Goal: Check status: Check status

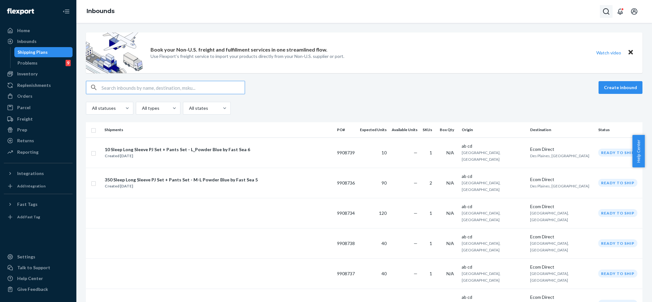
click at [606, 12] on icon "Open Search Box" at bounding box center [607, 12] width 8 height 8
click at [551, 12] on input "Search Input" at bounding box center [559, 11] width 78 height 6
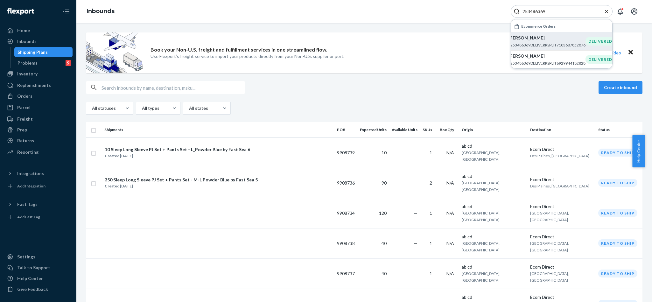
type input "253486369"
click at [545, 41] on p "Athena Scharenbroch" at bounding box center [546, 38] width 77 height 6
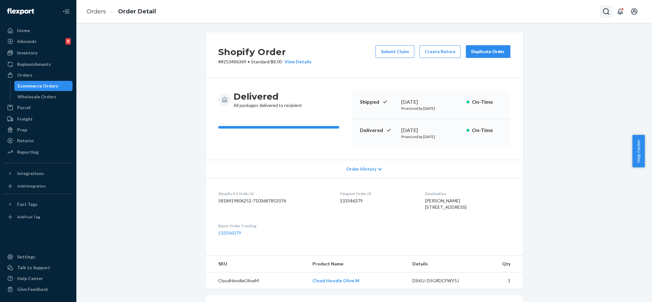
click at [601, 15] on button "Open Search Box" at bounding box center [606, 11] width 13 height 13
click at [567, 14] on input "Search Input" at bounding box center [559, 11] width 78 height 6
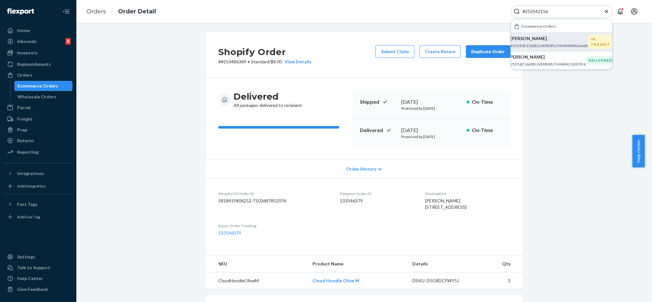
type input "#253542156"
click at [539, 41] on p "Kandace Hird" at bounding box center [549, 38] width 77 height 6
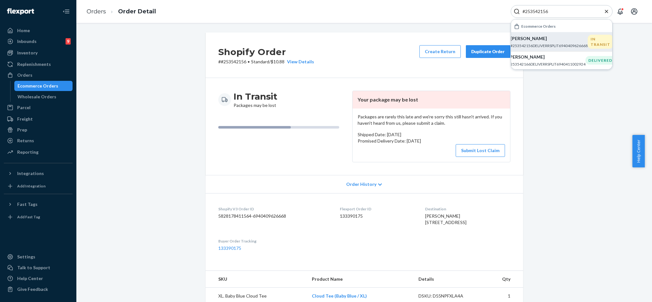
drag, startPoint x: 606, startPoint y: 11, endPoint x: 593, endPoint y: 11, distance: 12.1
click at [606, 11] on icon "Close Search" at bounding box center [607, 11] width 6 height 6
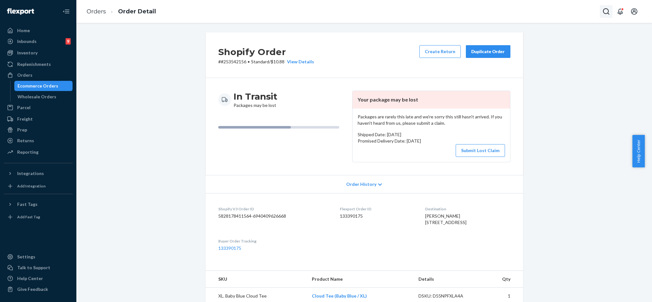
click at [605, 8] on icon "Open Search Box" at bounding box center [607, 12] width 8 height 8
click at [545, 8] on input "Search Input" at bounding box center [559, 11] width 78 height 6
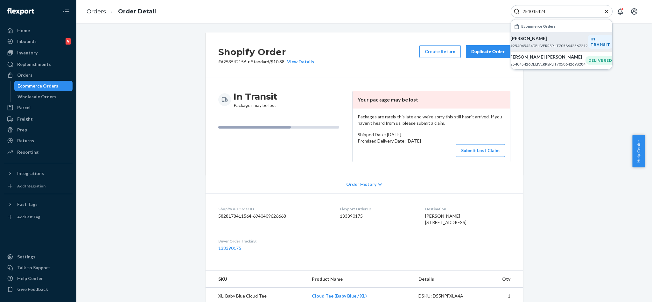
click at [537, 40] on p "Torie Mcmullen" at bounding box center [549, 38] width 77 height 6
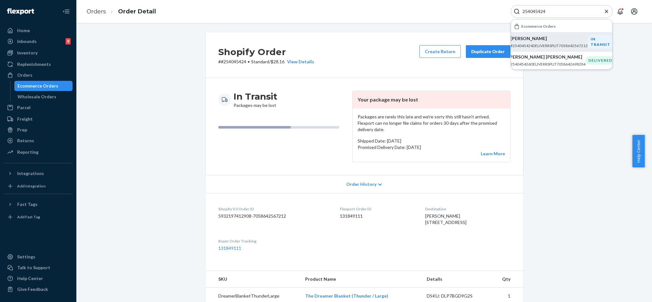
click at [565, 9] on input "254045424" at bounding box center [559, 11] width 78 height 6
paste input "125605"
click at [548, 43] on p "#254125605DELIVERRSPLIT7070410539052" at bounding box center [546, 44] width 77 height 5
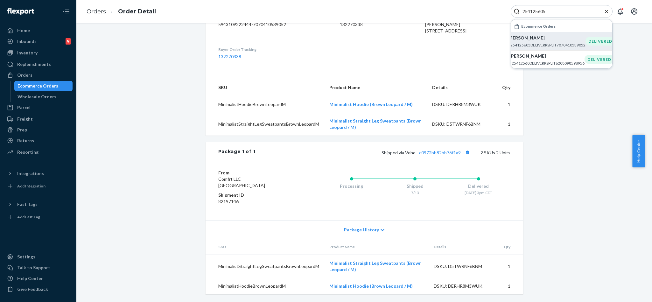
scroll to position [190, 0]
click at [446, 150] on link "c0972bb82bb76f1a9" at bounding box center [440, 152] width 42 height 5
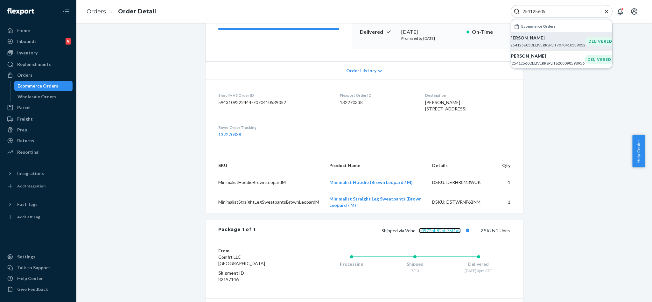
scroll to position [0, 0]
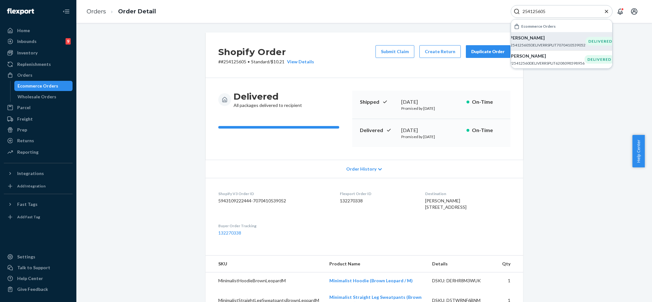
click at [564, 9] on input "254125605" at bounding box center [559, 11] width 78 height 6
paste input "592010"
click at [538, 39] on p "Robb Ashburn III" at bounding box center [546, 38] width 77 height 6
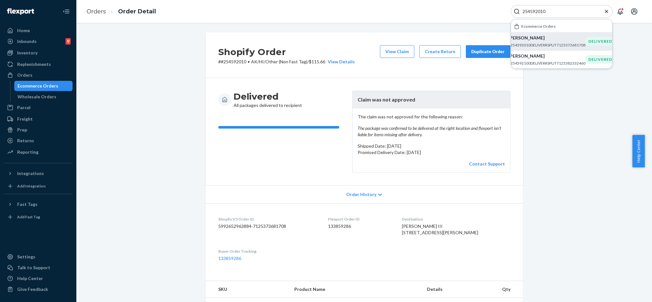
click at [566, 11] on input "254592010" at bounding box center [559, 11] width 78 height 6
paste input "121722"
type input "254121722"
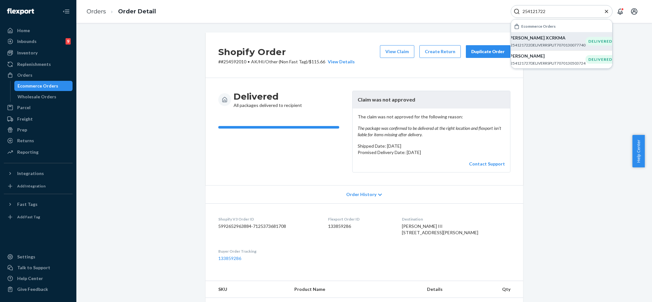
click at [565, 41] on p "Adrian Gonzalez XCRKMA" at bounding box center [546, 38] width 77 height 6
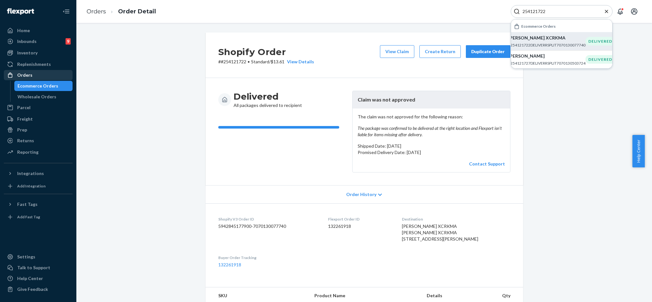
click at [29, 76] on div "Orders" at bounding box center [24, 75] width 15 height 6
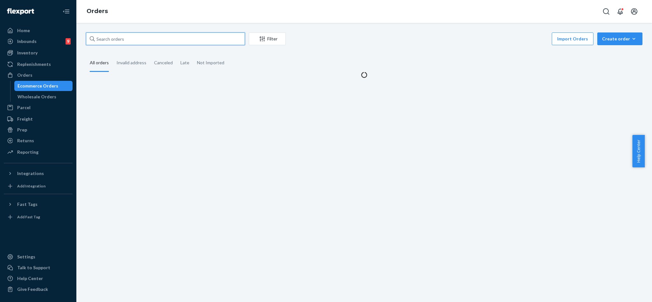
click at [134, 38] on input "text" at bounding box center [165, 38] width 159 height 13
paste input "Adrian Gonzalez"
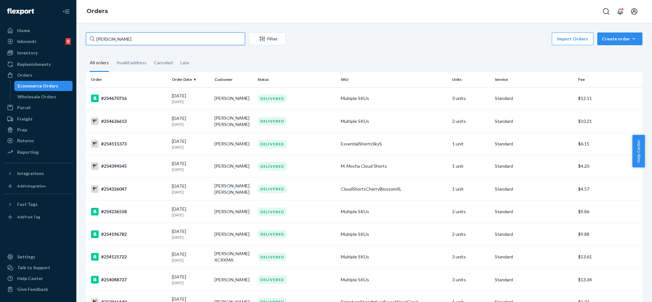
type input "Adrian Gonzalez"
click at [605, 10] on icon "Open Search Box" at bounding box center [607, 12] width 8 height 8
click at [573, 8] on input "Search Input" at bounding box center [559, 11] width 78 height 6
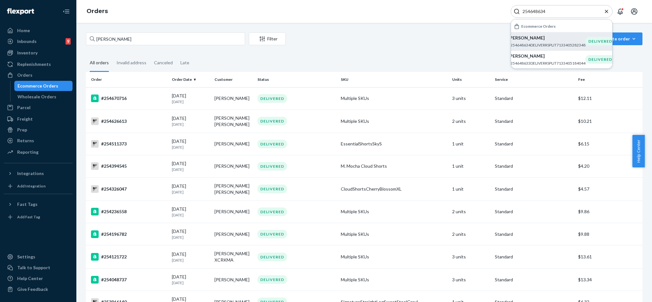
type input "254648634"
click at [539, 41] on p "Abby Daman" at bounding box center [546, 38] width 77 height 6
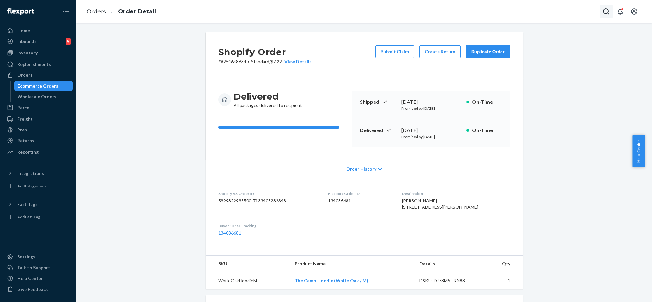
click at [607, 10] on icon "Open Search Box" at bounding box center [607, 12] width 8 height 8
click at [566, 11] on input "Search Input" at bounding box center [559, 11] width 78 height 6
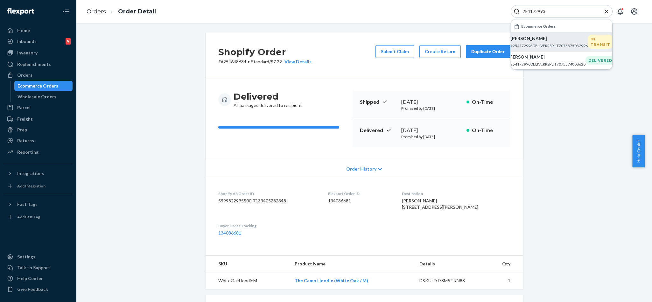
click at [532, 41] on p "Emmerson Peller" at bounding box center [549, 38] width 77 height 6
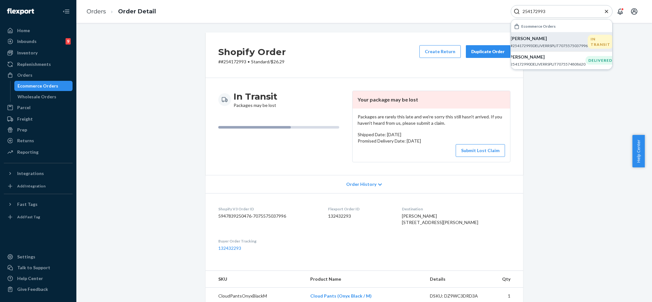
click at [569, 8] on input "254172993" at bounding box center [559, 11] width 78 height 6
paste input "39555"
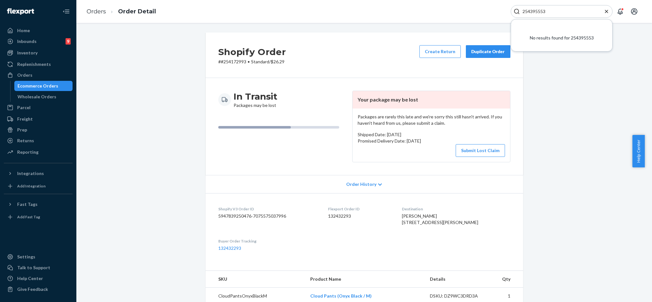
click at [557, 12] on input "254395553" at bounding box center [559, 11] width 78 height 6
paste input "#"
type input "#254395553"
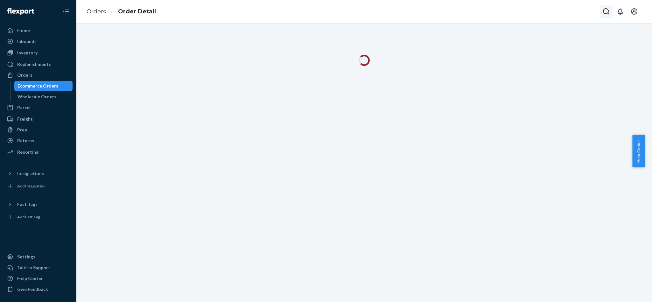
click at [602, 14] on button "Open Search Box" at bounding box center [606, 11] width 13 height 13
click at [570, 13] on input "Search Input" at bounding box center [559, 11] width 78 height 6
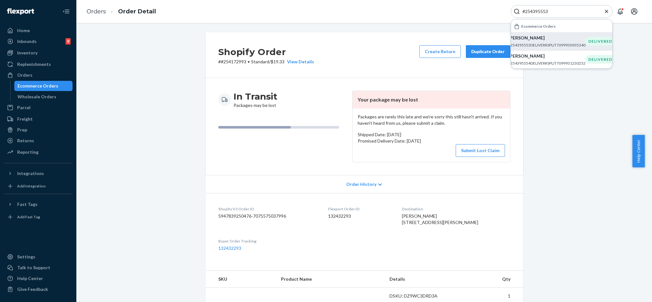
type input "#254395553"
click at [543, 38] on p "[PERSON_NAME]" at bounding box center [546, 38] width 77 height 6
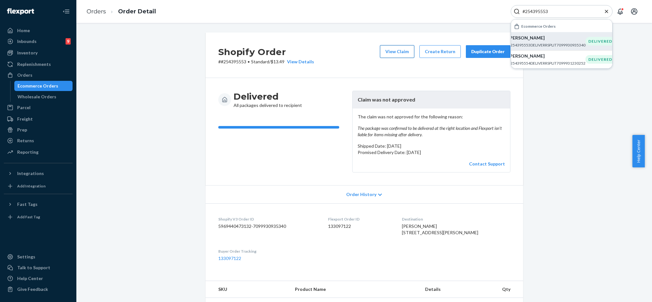
click at [390, 48] on button "View Claim" at bounding box center [397, 51] width 34 height 13
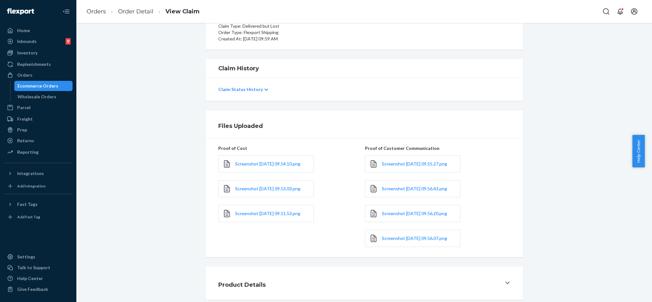
scroll to position [103, 0]
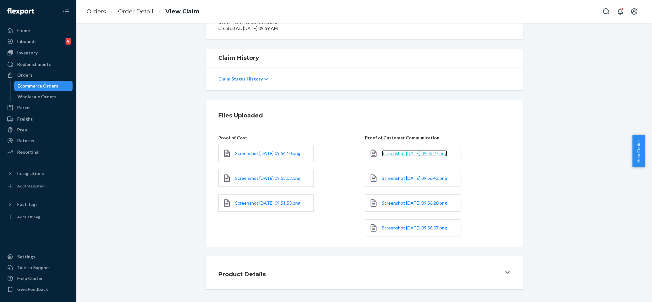
click at [417, 151] on span "Screenshot [DATE] 09.55.27.png" at bounding box center [414, 153] width 65 height 5
click at [418, 175] on link "Screenshot [DATE] 09.56.43.png" at bounding box center [414, 178] width 65 height 6
click at [605, 14] on icon "Open Search Box" at bounding box center [607, 12] width 8 height 8
click at [535, 11] on input "Search Input" at bounding box center [559, 11] width 78 height 6
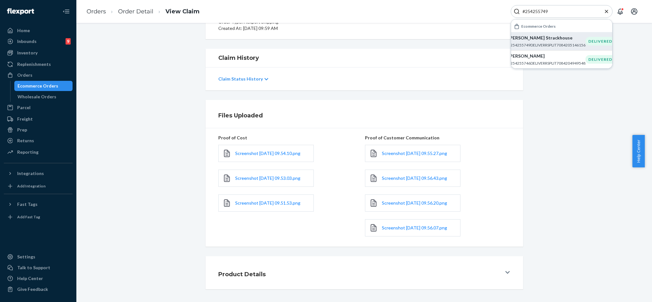
type input "#254255749"
click at [541, 42] on p "#254255749DELIVERRSPLIT7084205146156" at bounding box center [546, 44] width 77 height 5
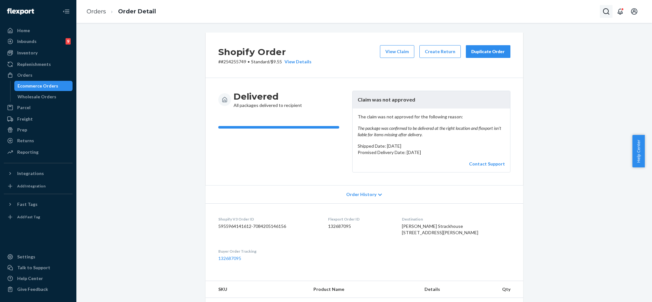
click at [602, 12] on button "Open Search Box" at bounding box center [606, 11] width 13 height 13
click at [571, 11] on input "Search Input" at bounding box center [559, 11] width 78 height 6
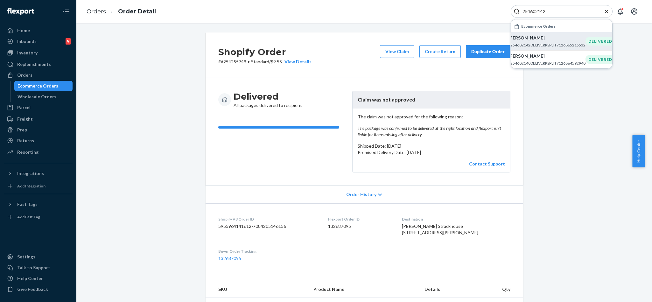
click at [538, 41] on p "[PERSON_NAME]" at bounding box center [546, 38] width 77 height 6
click at [562, 11] on input "254602142" at bounding box center [559, 11] width 78 height 6
paste input "#253600911"
type input "#253600911"
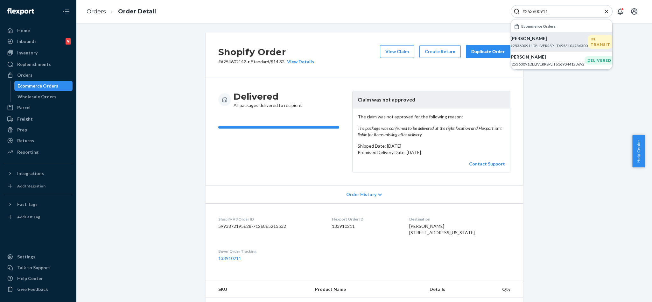
click at [550, 37] on p "[PERSON_NAME]" at bounding box center [549, 38] width 77 height 6
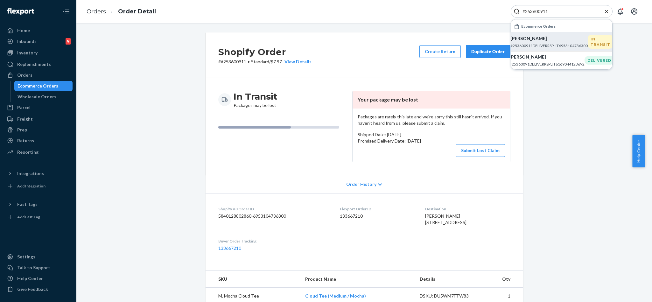
click at [565, 7] on div "#253600911" at bounding box center [562, 11] width 102 height 13
click at [561, 13] on input "#253600911" at bounding box center [559, 11] width 78 height 6
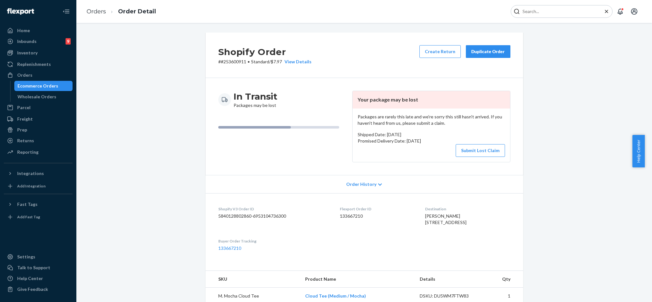
paste input "254315603"
click at [564, 8] on input "254315603" at bounding box center [559, 11] width 78 height 6
click at [550, 39] on p "[PERSON_NAME]" at bounding box center [546, 38] width 77 height 6
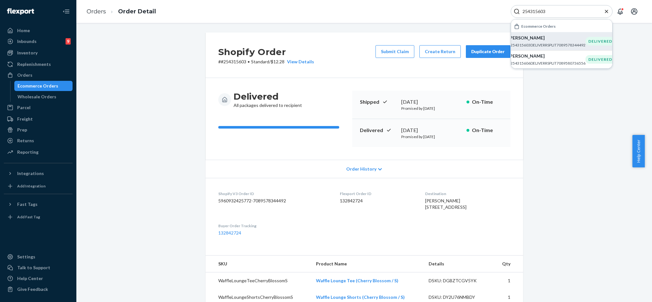
click at [571, 12] on input "254315603" at bounding box center [559, 11] width 78 height 6
paste input "#254632488"
click at [537, 49] on p "#254632488DELIVERRSPLIT7131096121388" at bounding box center [546, 51] width 77 height 5
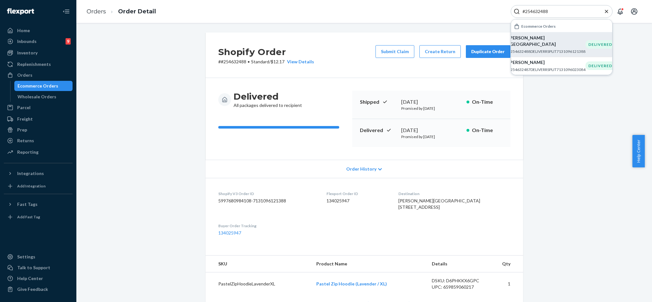
click at [557, 118] on div "Shopify Order # #254632488 • Standard / $12.17 View Details Submit Claim Create…" at bounding box center [364, 271] width 566 height 479
click at [564, 12] on input "#254632488" at bounding box center [559, 11] width 78 height 6
paste input "254302479"
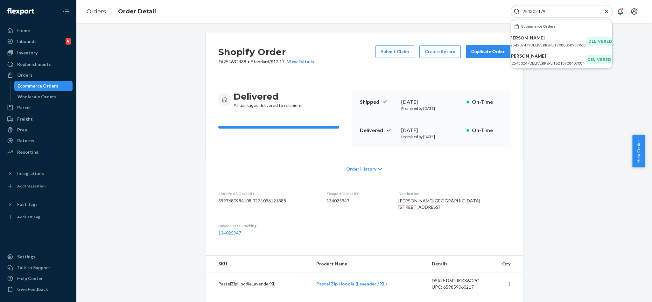
click at [557, 39] on p "[PERSON_NAME]" at bounding box center [546, 38] width 77 height 6
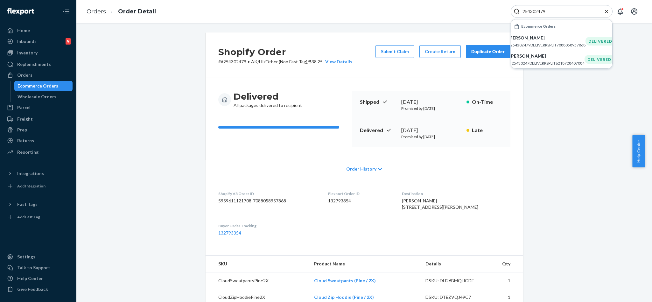
click at [561, 11] on input "254302479" at bounding box center [559, 11] width 78 height 6
paste input "612024"
type input "254612024"
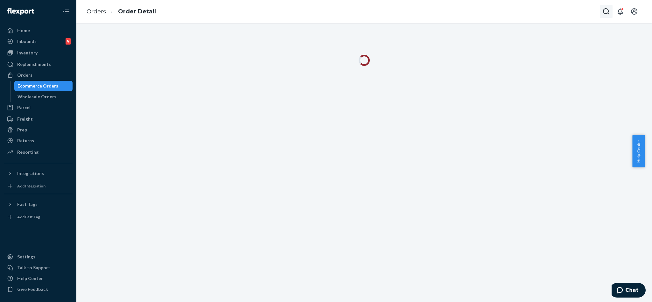
click at [606, 13] on icon "Open Search Box" at bounding box center [606, 11] width 6 height 6
click at [558, 13] on input "Search Input" at bounding box center [559, 11] width 78 height 6
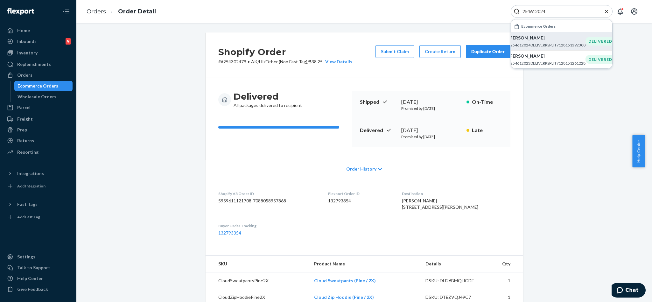
click at [535, 39] on p "leyla ibrahimova" at bounding box center [546, 38] width 77 height 6
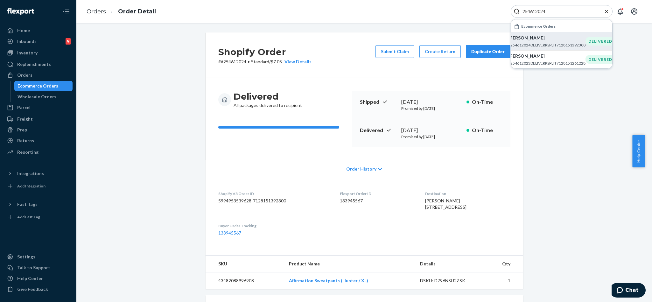
click at [559, 14] on input "254612024" at bounding box center [559, 11] width 78 height 6
paste input "#254659946"
click at [536, 42] on p "#254659946DELIVERRSPLIT7134852907052" at bounding box center [546, 44] width 77 height 5
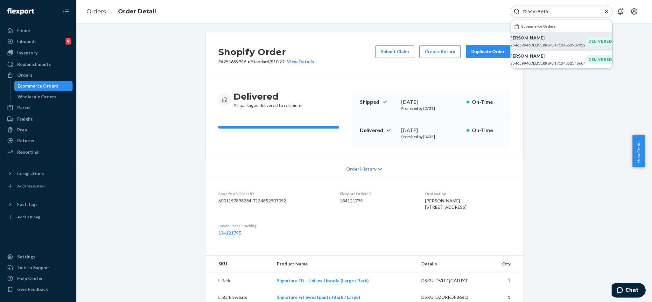
click at [561, 16] on div "#254659946" at bounding box center [562, 11] width 102 height 13
click at [564, 12] on input "#254659946" at bounding box center [559, 11] width 78 height 6
paste input "#"
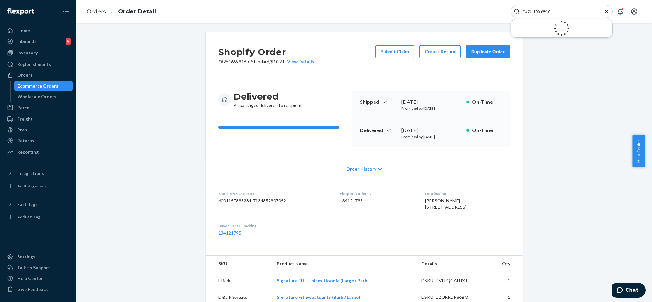
click at [528, 14] on input "##254659946" at bounding box center [559, 11] width 78 height 6
type input "#254659946"
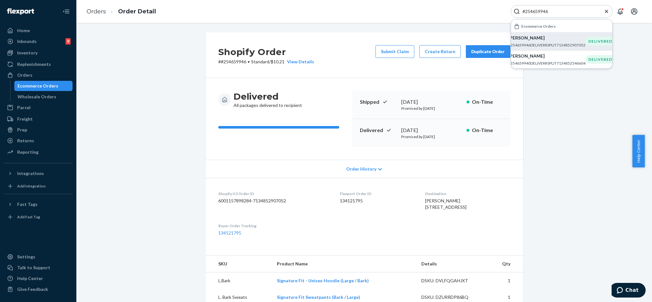
click at [551, 44] on p "#254659946DELIVERRSPLIT7134852907052" at bounding box center [546, 44] width 77 height 5
click at [550, 45] on p "#254659946DELIVERRSPLIT7134852907052" at bounding box center [546, 44] width 77 height 5
drag, startPoint x: 566, startPoint y: 159, endPoint x: 392, endPoint y: 84, distance: 189.3
click at [563, 158] on div "Shopify Order # #254659946 • Standard / $10.21 View Details Submit Claim Create…" at bounding box center [364, 248] width 566 height 433
click at [574, 7] on div "#254659946" at bounding box center [562, 11] width 102 height 13
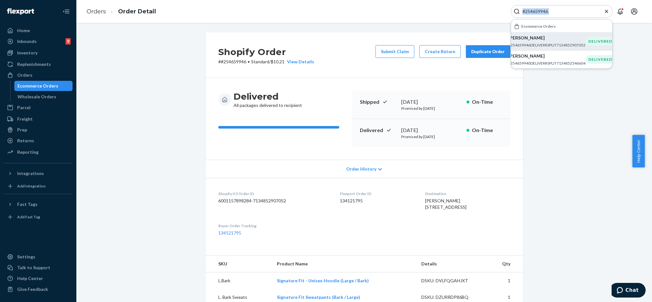
click at [574, 7] on div "#254659946" at bounding box center [562, 11] width 102 height 13
click at [562, 21] on div "Ecommerce Orders" at bounding box center [561, 26] width 101 height 11
click at [613, 7] on div "#254659946 Ecommerce Orders Julian Evans #254659946DELIVERRSPLIT7134852907052 D…" at bounding box center [576, 11] width 131 height 13
click at [604, 10] on icon "Close Search" at bounding box center [607, 11] width 6 height 6
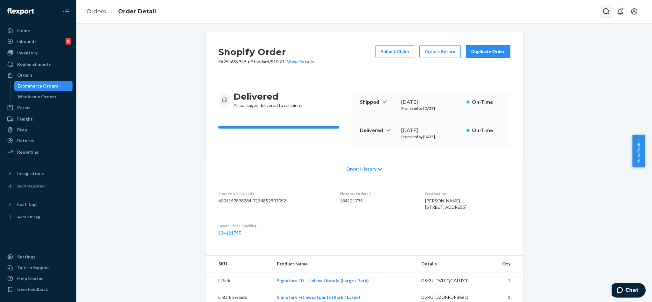
click at [606, 7] on button "Open Search Box" at bounding box center [606, 11] width 13 height 13
click at [573, 8] on input "Search Input" at bounding box center [559, 11] width 78 height 6
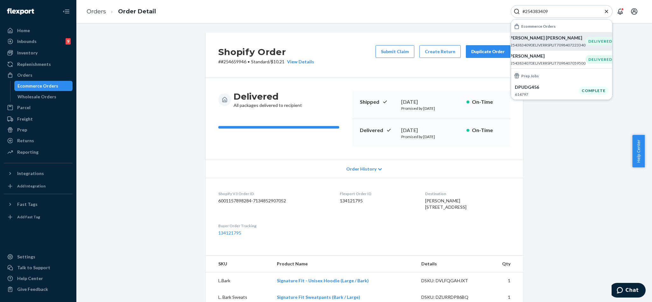
click at [534, 42] on p "#254383409DELIVERRSPLIT7098407223340" at bounding box center [546, 44] width 77 height 5
click at [553, 12] on input "#254383409" at bounding box center [559, 11] width 78 height 6
click at [554, 12] on input "#254383409" at bounding box center [559, 11] width 78 height 6
type input "#"
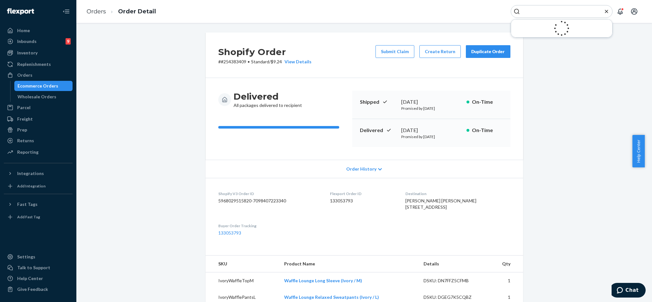
paste input "253680384"
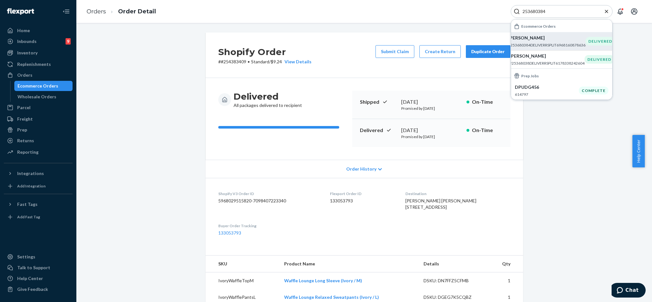
click at [549, 43] on p "#253680384DELIVERRSPLIT6968160878636" at bounding box center [546, 44] width 77 height 5
click at [558, 9] on input "253680384" at bounding box center [559, 11] width 78 height 6
paste input "#254340239"
click at [548, 44] on p "#254340239DELIVERRSPLIT7093184430124" at bounding box center [552, 44] width 77 height 5
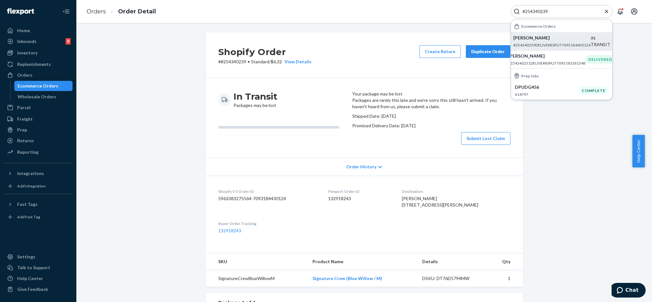
click at [573, 14] on input "#254340239" at bounding box center [559, 11] width 78 height 6
paste input "#254011607"
click at [546, 42] on p "#254011607DELIVERRSPLIT7052495618092" at bounding box center [546, 44] width 77 height 5
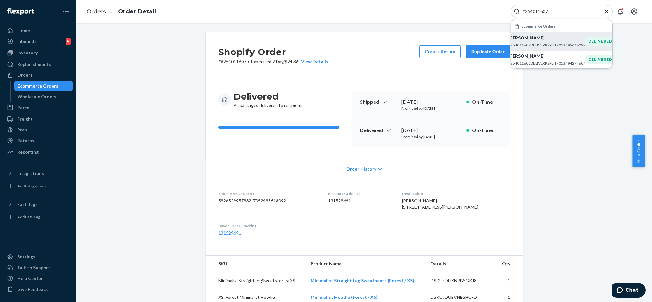
click at [565, 11] on input "#254011607" at bounding box center [559, 11] width 78 height 6
paste input "91881"
click at [551, 35] on p "Tamala Monette" at bounding box center [546, 38] width 77 height 6
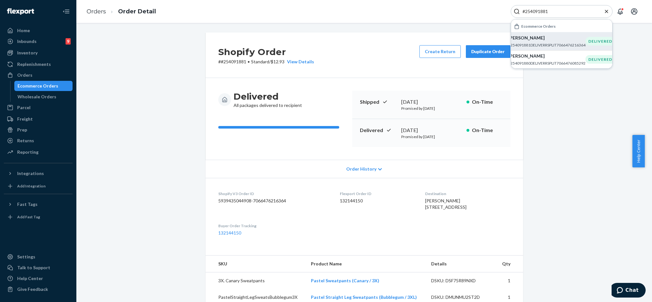
click at [566, 14] on input "#254091881" at bounding box center [559, 11] width 78 height 6
paste input "241278"
type input "#254241278"
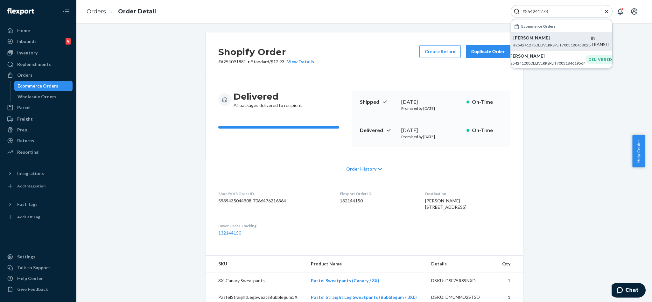
click at [535, 43] on p "#254241278DELIVERRSPLIT7083180458028" at bounding box center [552, 44] width 77 height 5
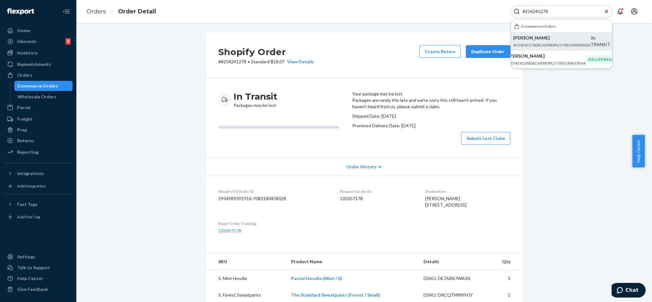
click at [607, 11] on icon "Close Search" at bounding box center [607, 11] width 6 height 6
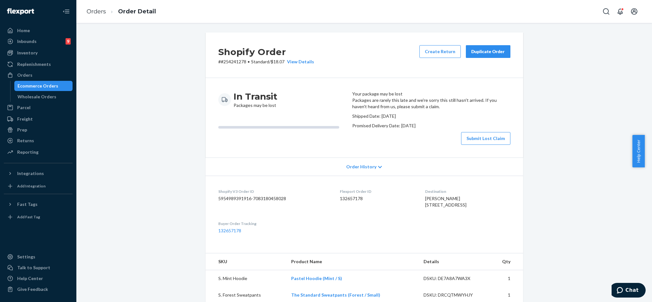
click at [592, 122] on div "Shopify Order # #254241278 • Standard / $18.07 View Details Create Return Dupli…" at bounding box center [364, 297] width 566 height 530
click at [602, 11] on button "Open Search Box" at bounding box center [606, 11] width 13 height 13
click at [558, 9] on input "Search Input" at bounding box center [559, 11] width 78 height 6
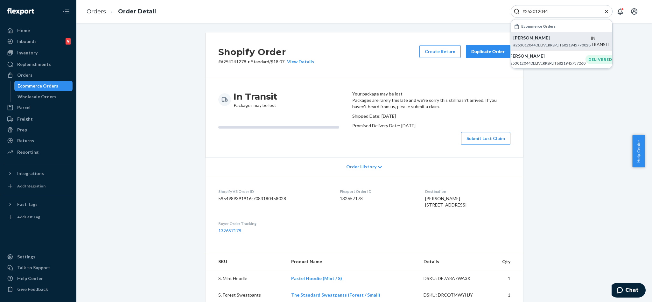
click at [545, 43] on p "#253012044DELIVERRSPLIT6821945770028" at bounding box center [552, 44] width 77 height 5
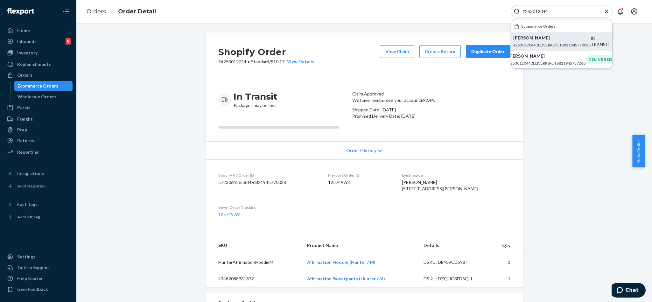
click at [562, 14] on input "#253012044" at bounding box center [559, 11] width 78 height 6
paste input "4624839"
type input "#254624839"
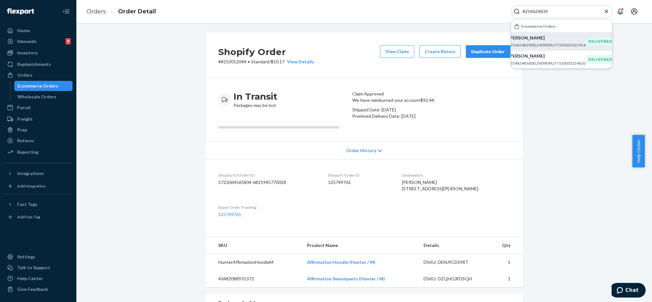
click at [540, 45] on p "#254624839DELIVERRSPLIT7130035322924" at bounding box center [546, 44] width 77 height 5
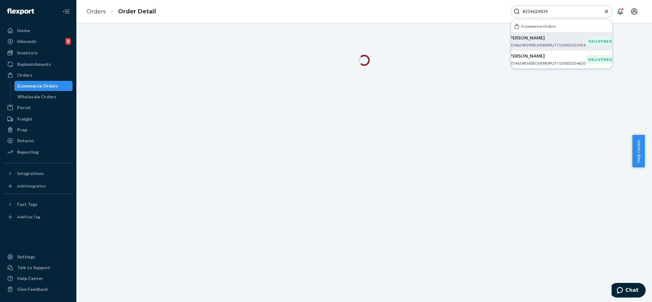
click at [606, 10] on icon "Close Search" at bounding box center [606, 11] width 3 height 3
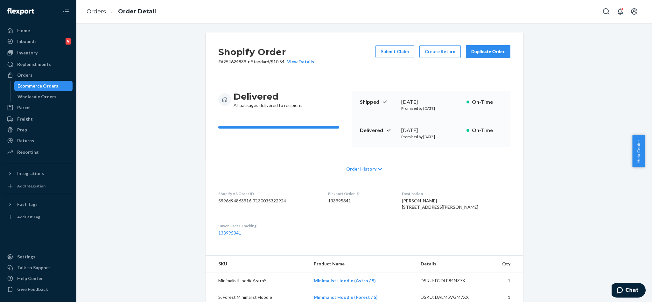
scroll to position [48, 0]
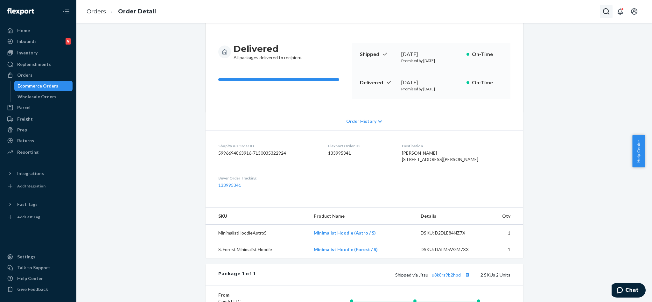
click at [606, 11] on icon "Open Search Box" at bounding box center [607, 12] width 8 height 8
click at [547, 7] on div at bounding box center [562, 11] width 102 height 13
click at [549, 9] on input "Search Input" at bounding box center [559, 11] width 78 height 6
paste input "253662415"
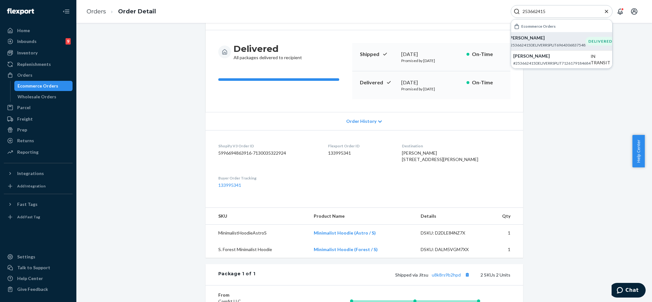
type input "253662415"
click at [547, 42] on p "#253662415DELIVERRSPLIT6964306837548" at bounding box center [546, 44] width 77 height 5
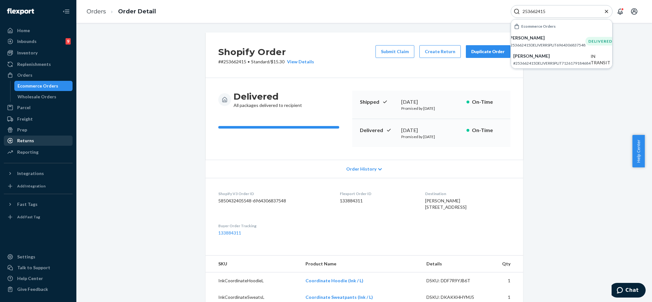
click at [34, 140] on div "Returns" at bounding box center [37, 140] width 67 height 9
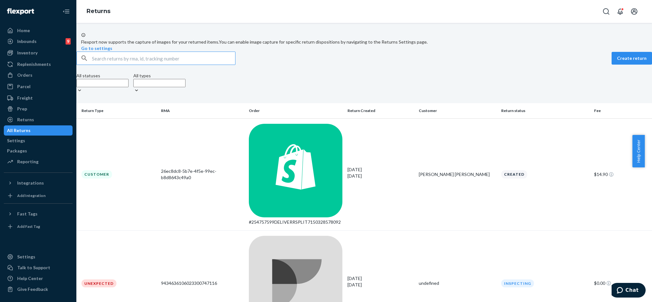
click at [194, 65] on input "text" at bounding box center [163, 58] width 143 height 13
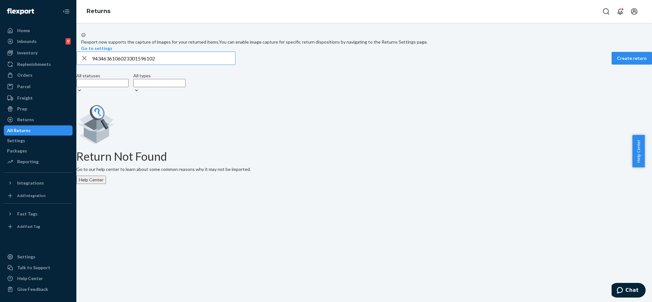
type input "9434636106023301596102"
click at [88, 65] on icon "button" at bounding box center [85, 58] width 8 height 13
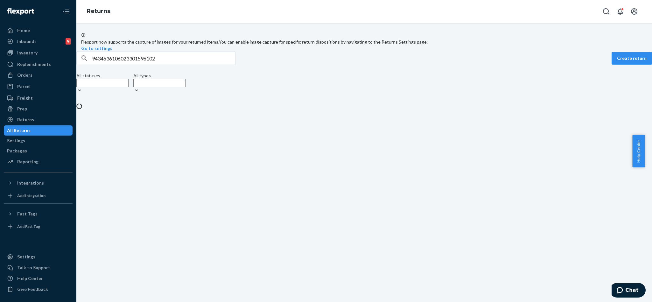
click at [115, 65] on input "9434636106023301596102" at bounding box center [163, 58] width 143 height 13
paste input "9434636106023298827678"
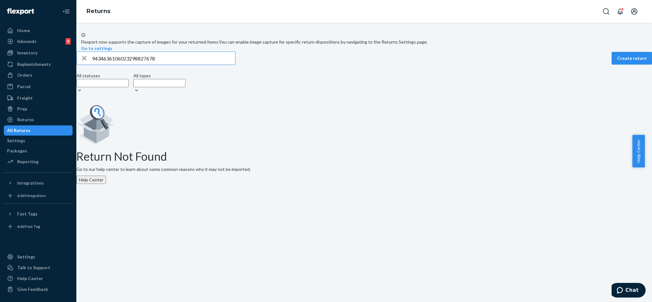
type input "9434636106023298827678"
click at [88, 65] on icon "button" at bounding box center [85, 58] width 8 height 13
